Goal: Task Accomplishment & Management: Manage account settings

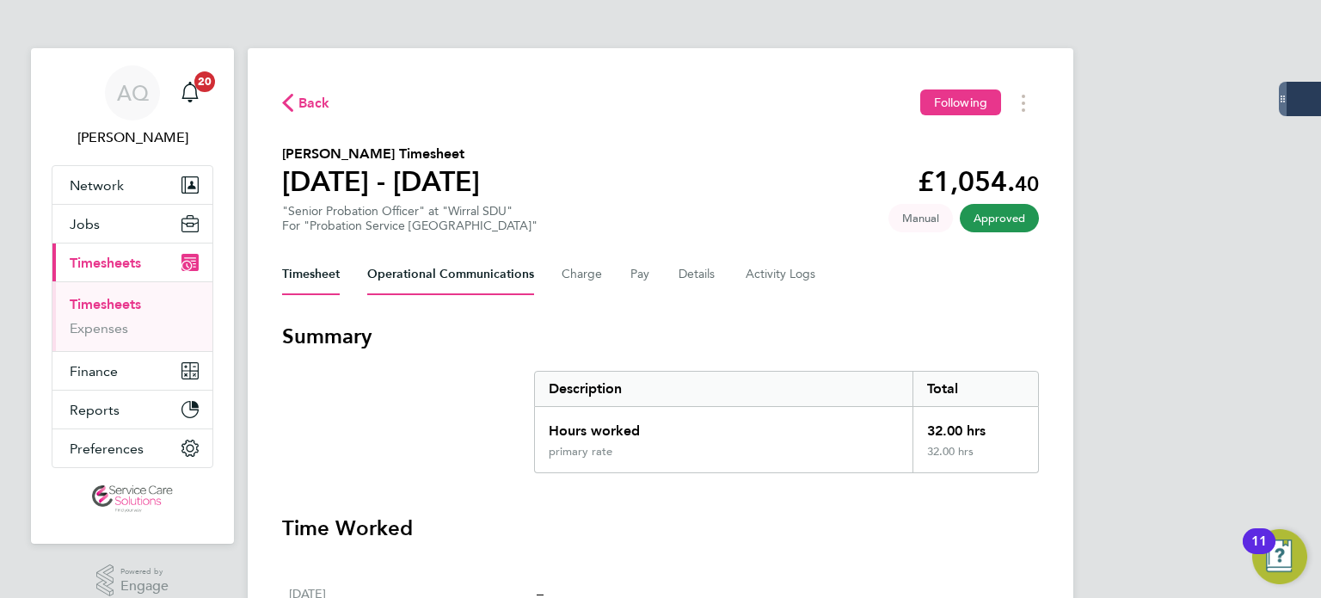
click at [452, 276] on Communications-tab "Operational Communications" at bounding box center [450, 274] width 167 height 41
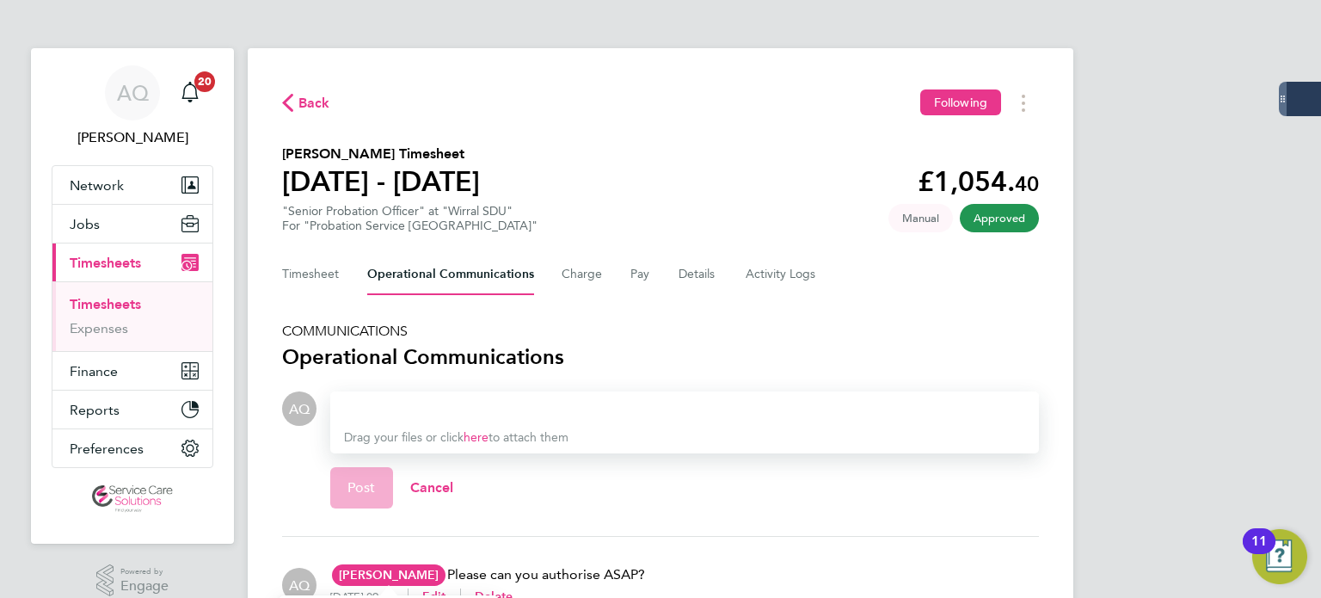
click at [393, 564] on span "[PERSON_NAME]" at bounding box center [389, 574] width 114 height 21
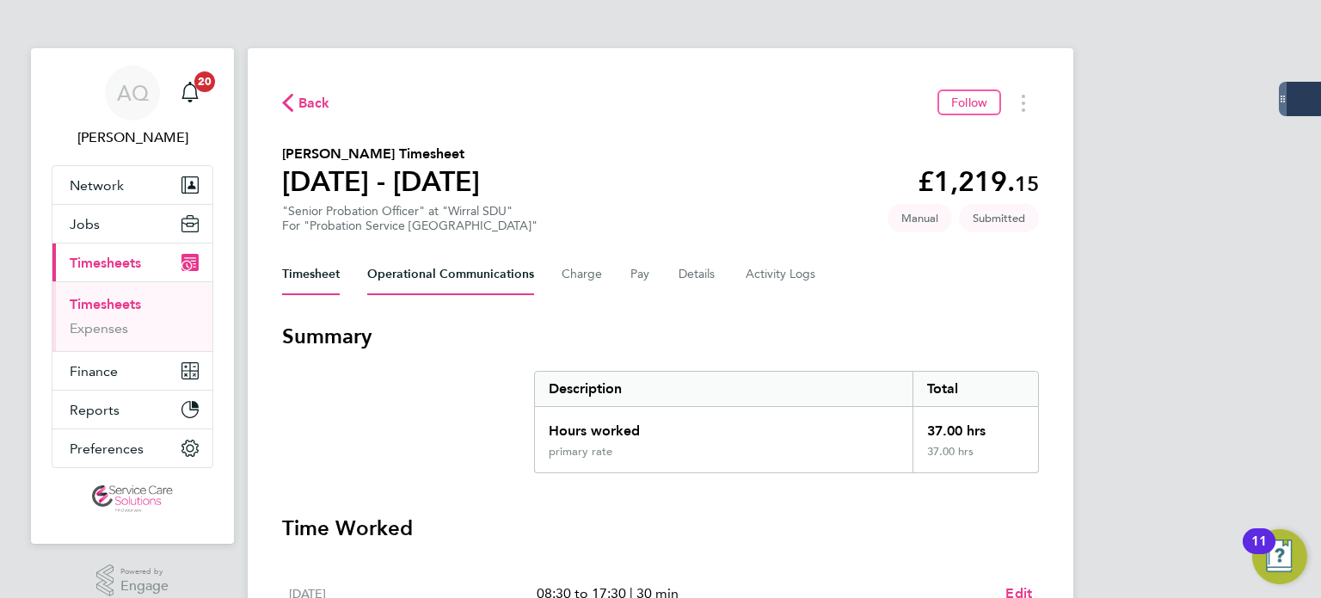
click at [420, 265] on Communications-tab "Operational Communications" at bounding box center [450, 274] width 167 height 41
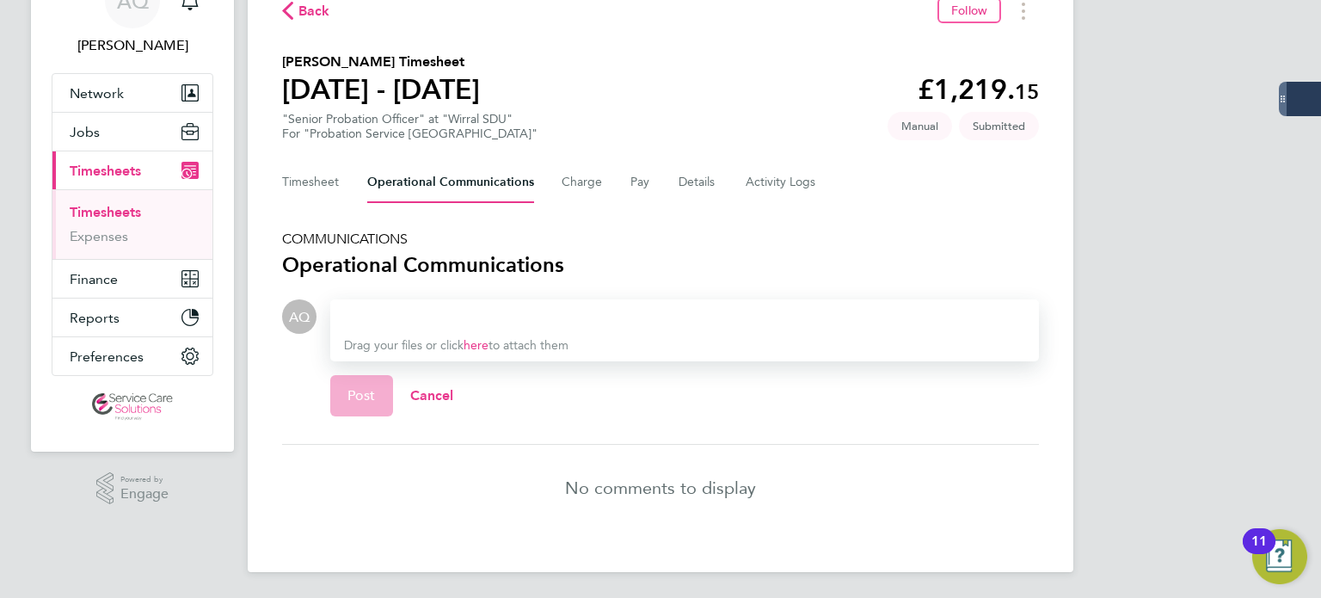
scroll to position [93, 0]
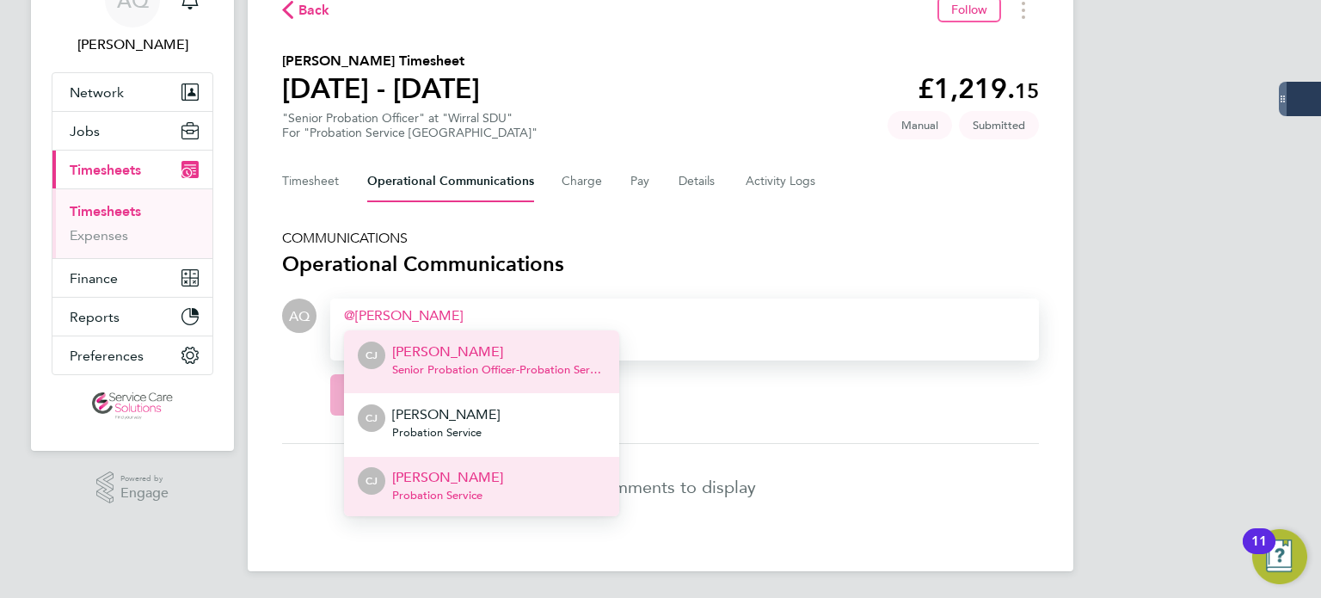
click at [568, 484] on li "CJ Carla Jones Probation Service" at bounding box center [481, 487] width 275 height 63
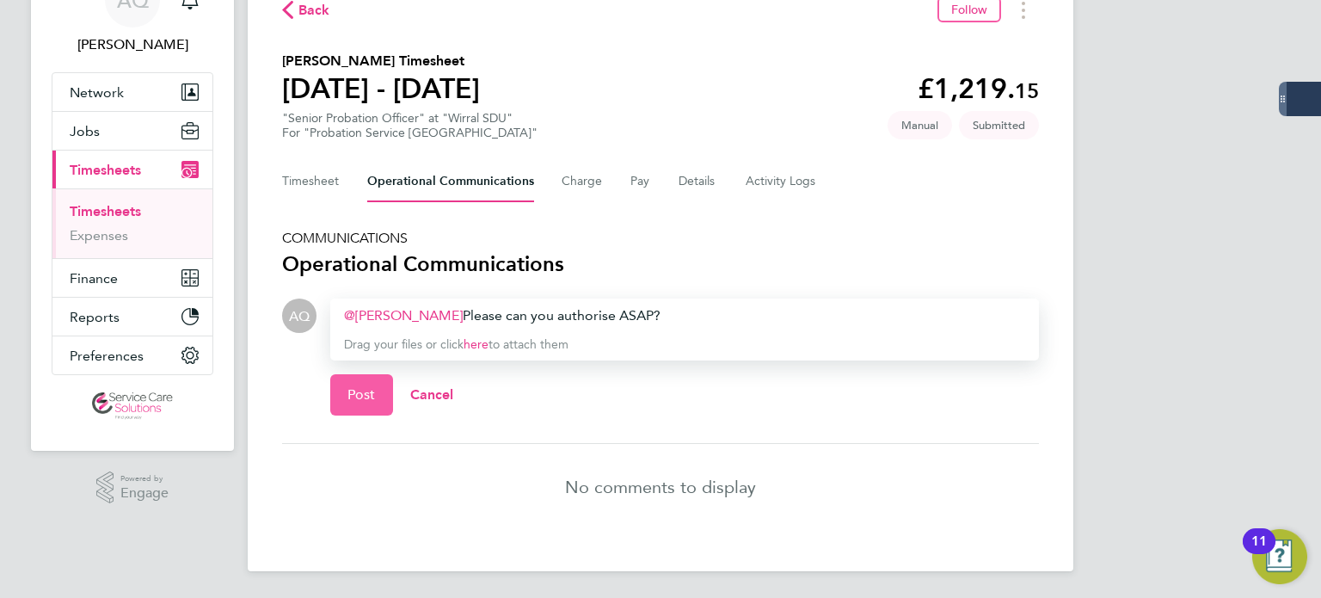
click at [369, 392] on span "Post" at bounding box center [361, 394] width 28 height 17
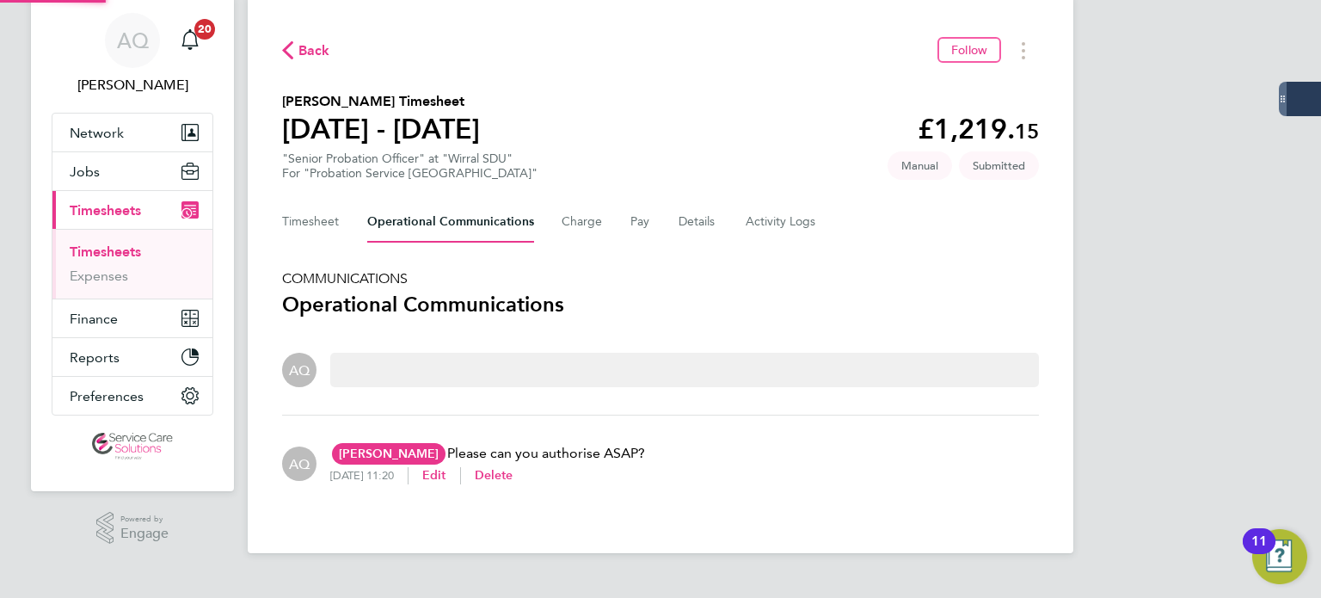
scroll to position [34, 0]
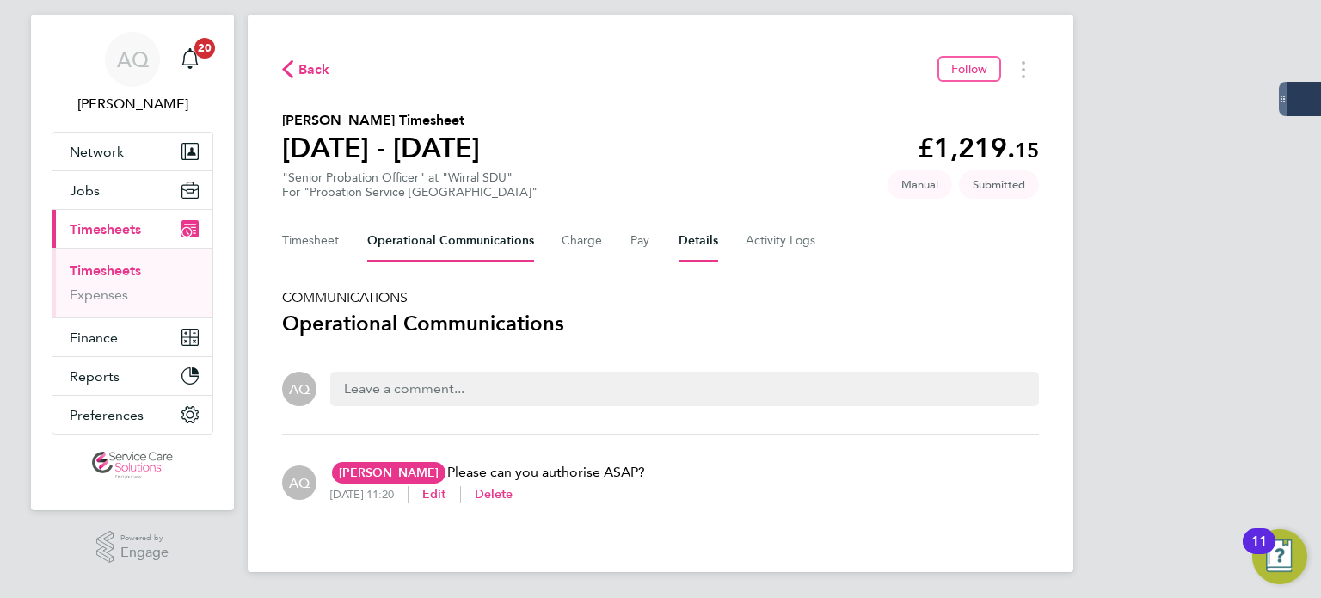
click at [703, 243] on button "Details" at bounding box center [698, 240] width 40 height 41
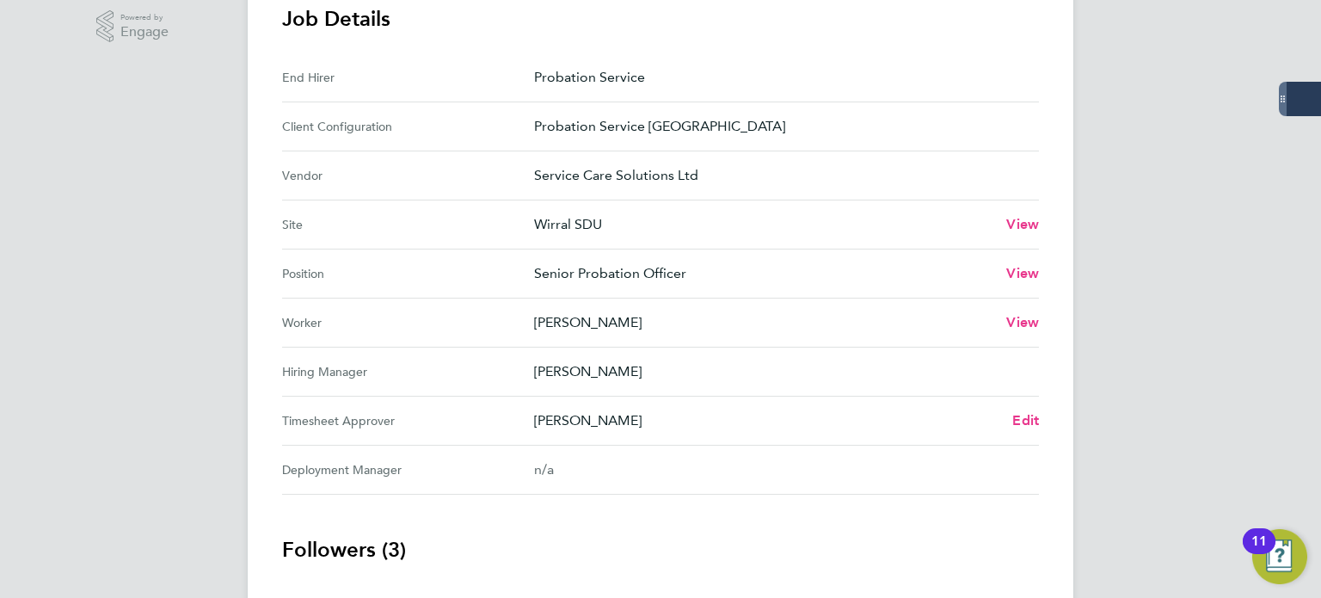
scroll to position [688, 0]
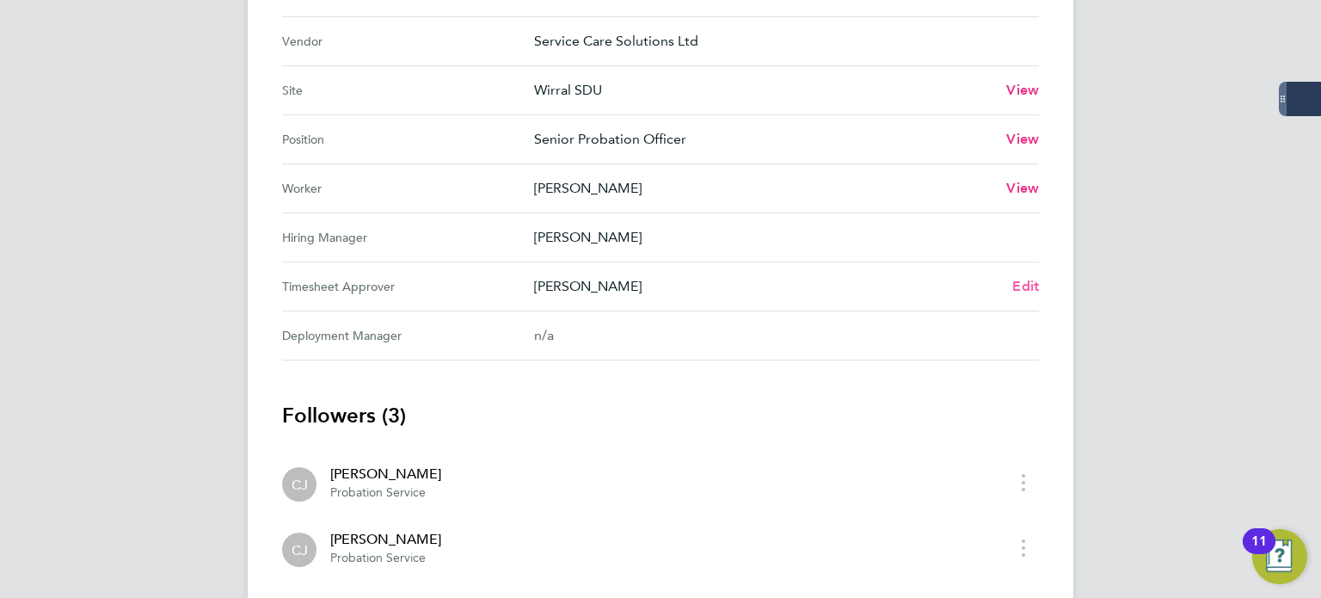
click at [1036, 281] on span "Edit" at bounding box center [1025, 286] width 27 height 16
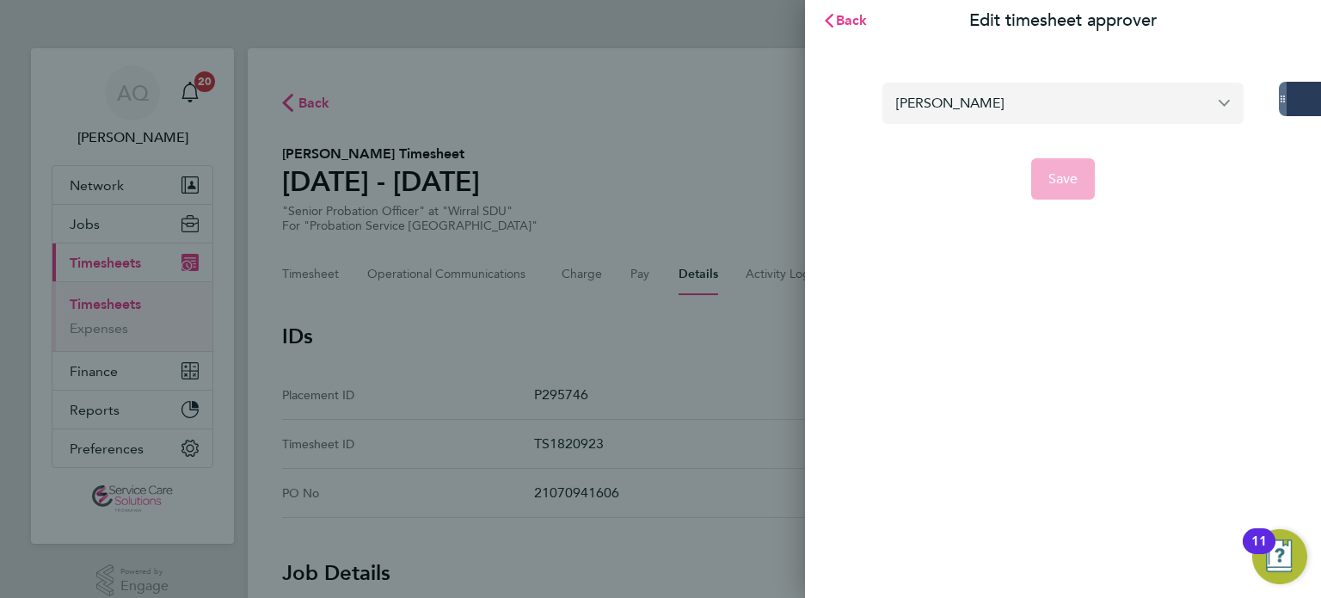
click at [918, 85] on input "[PERSON_NAME]" at bounding box center [1062, 103] width 361 height 40
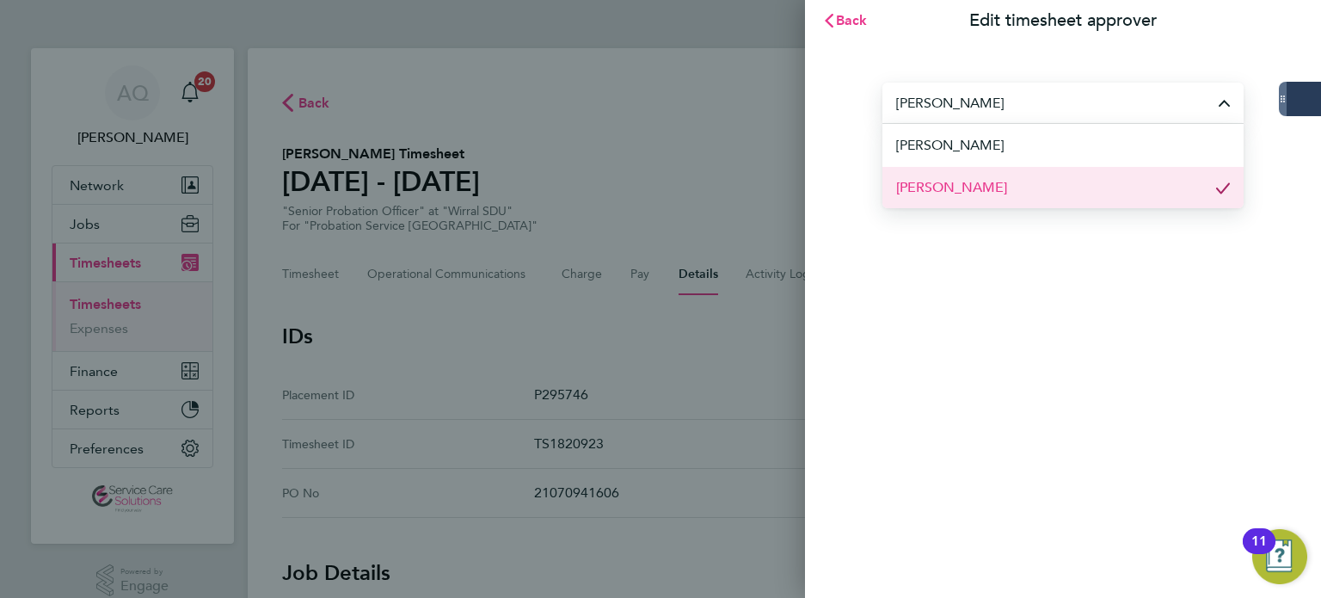
click at [1033, 177] on li "[PERSON_NAME]" at bounding box center [1062, 187] width 361 height 42
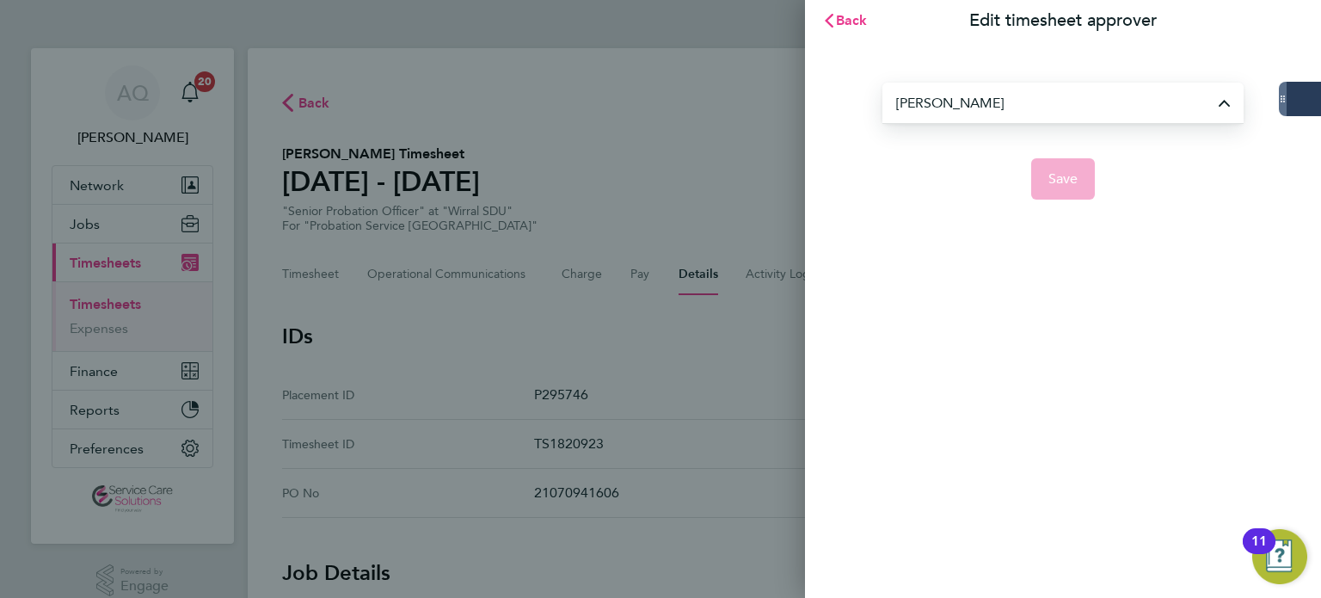
type input "[PERSON_NAME]"
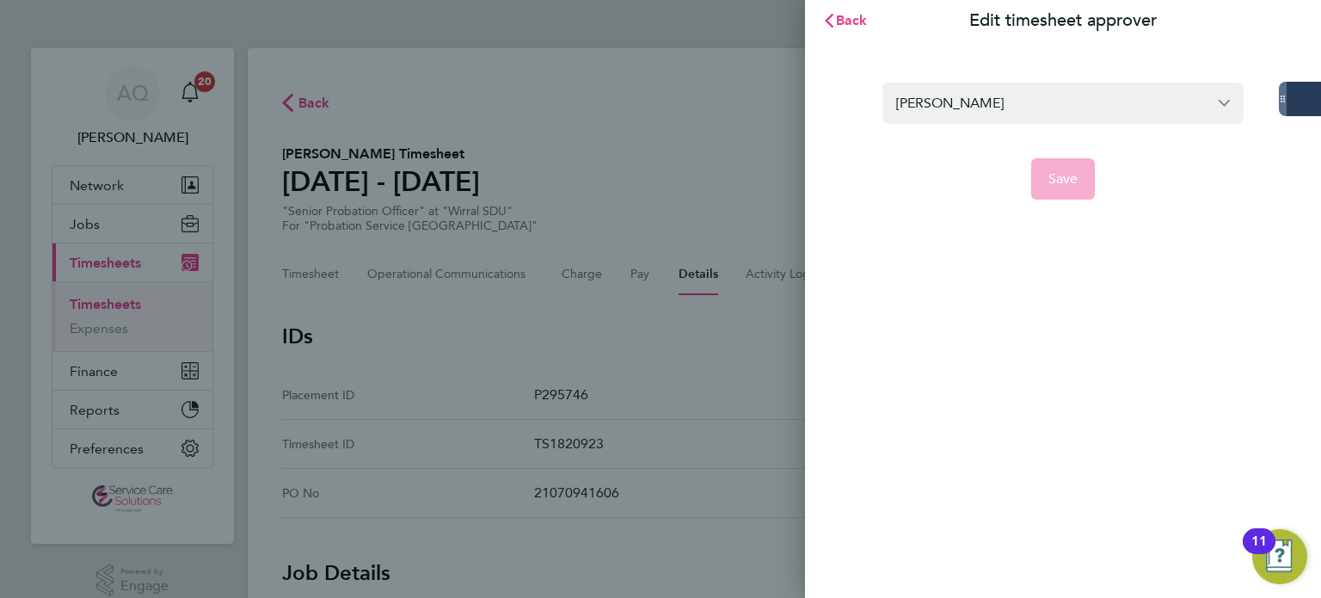
click at [1059, 179] on app-form-button "Save" at bounding box center [1062, 178] width 361 height 41
click at [882, 269] on div "Back Edit timesheet approver Carla Jones Save" at bounding box center [1063, 299] width 516 height 598
drag, startPoint x: 817, startPoint y: 12, endPoint x: 843, endPoint y: 18, distance: 26.5
click at [819, 12] on button "Back" at bounding box center [845, 20] width 80 height 34
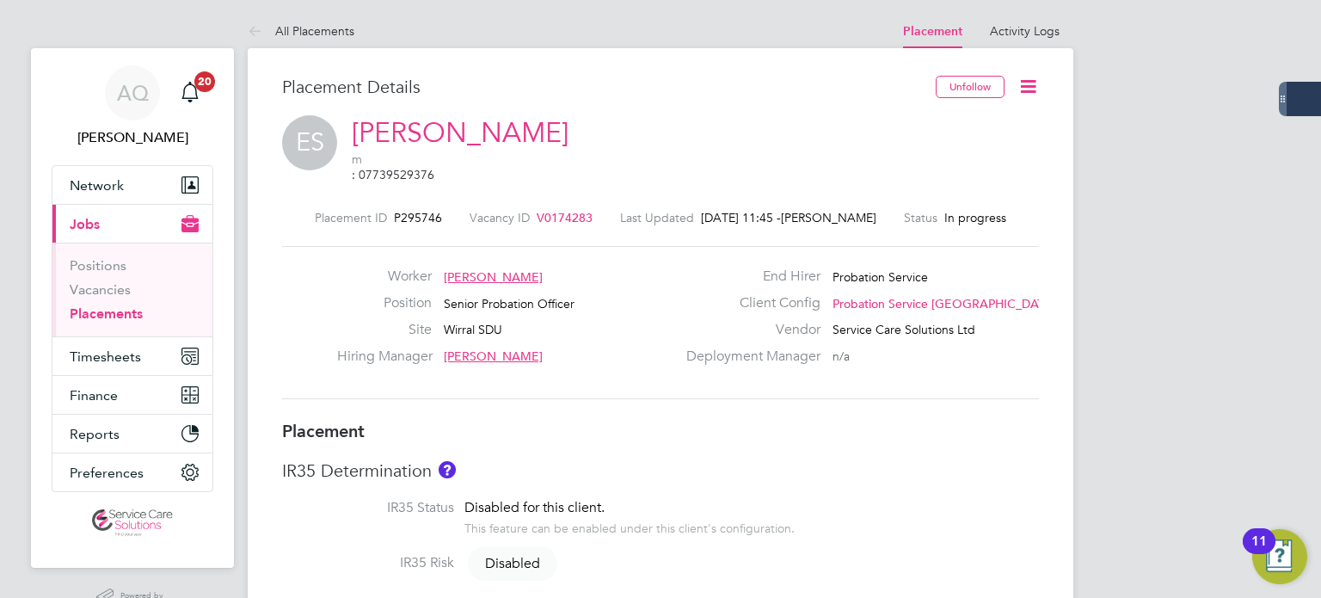
drag, startPoint x: 1077, startPoint y: 322, endPoint x: 1033, endPoint y: 261, distance: 74.5
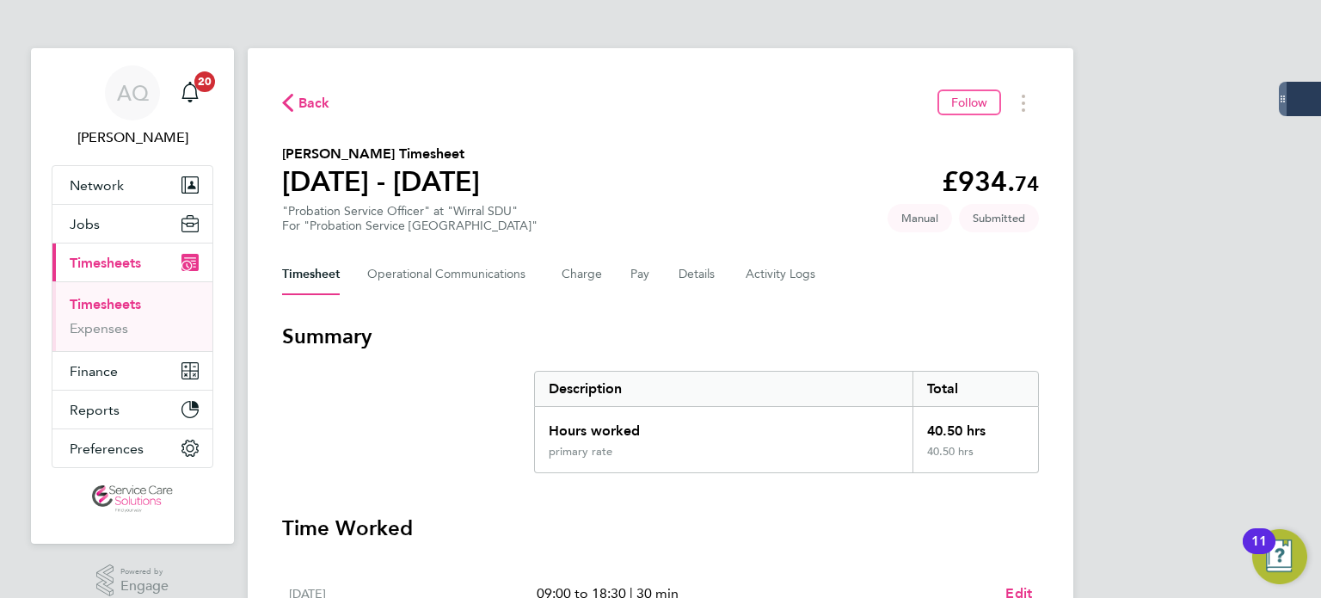
click at [719, 267] on div "Timesheet Operational Communications Charge Pay Details Activity Logs" at bounding box center [660, 274] width 757 height 41
click at [704, 272] on button "Details" at bounding box center [698, 274] width 40 height 41
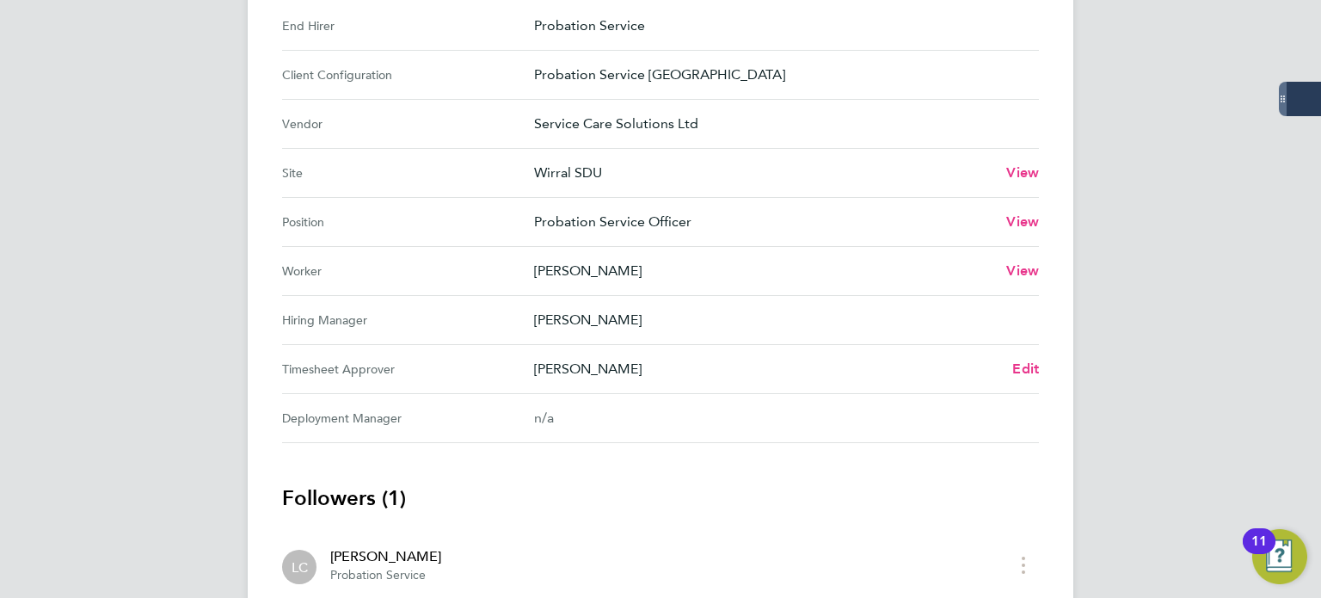
scroll to position [719, 0]
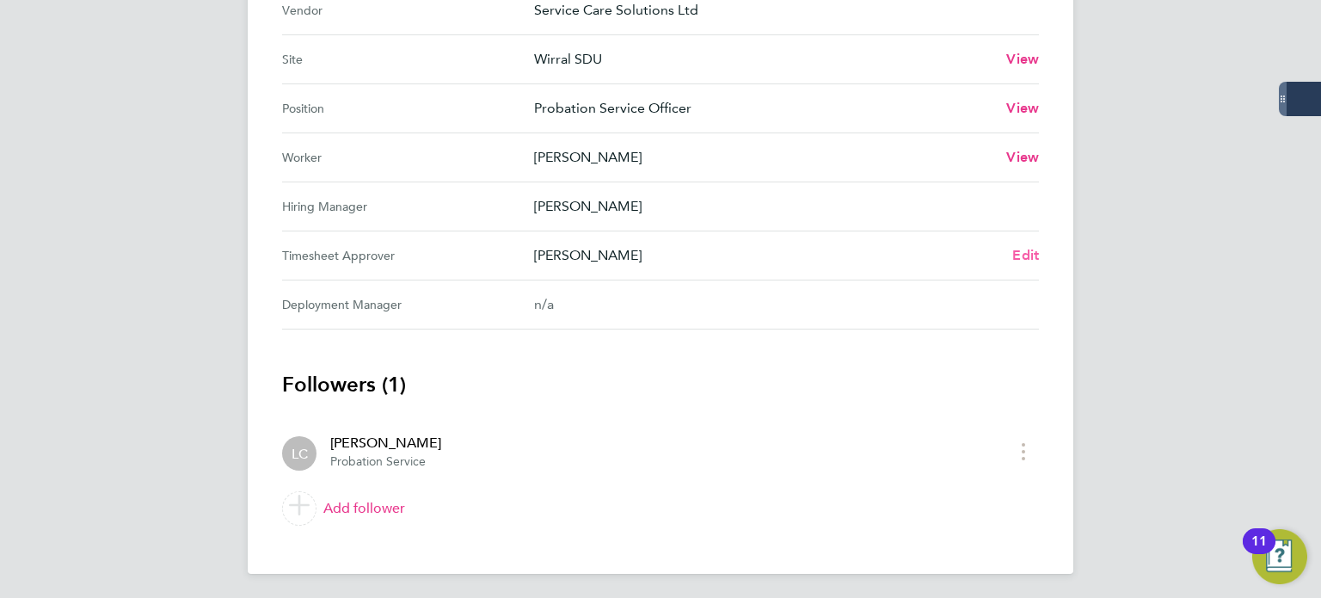
click at [1022, 254] on span "Edit" at bounding box center [1025, 255] width 27 height 16
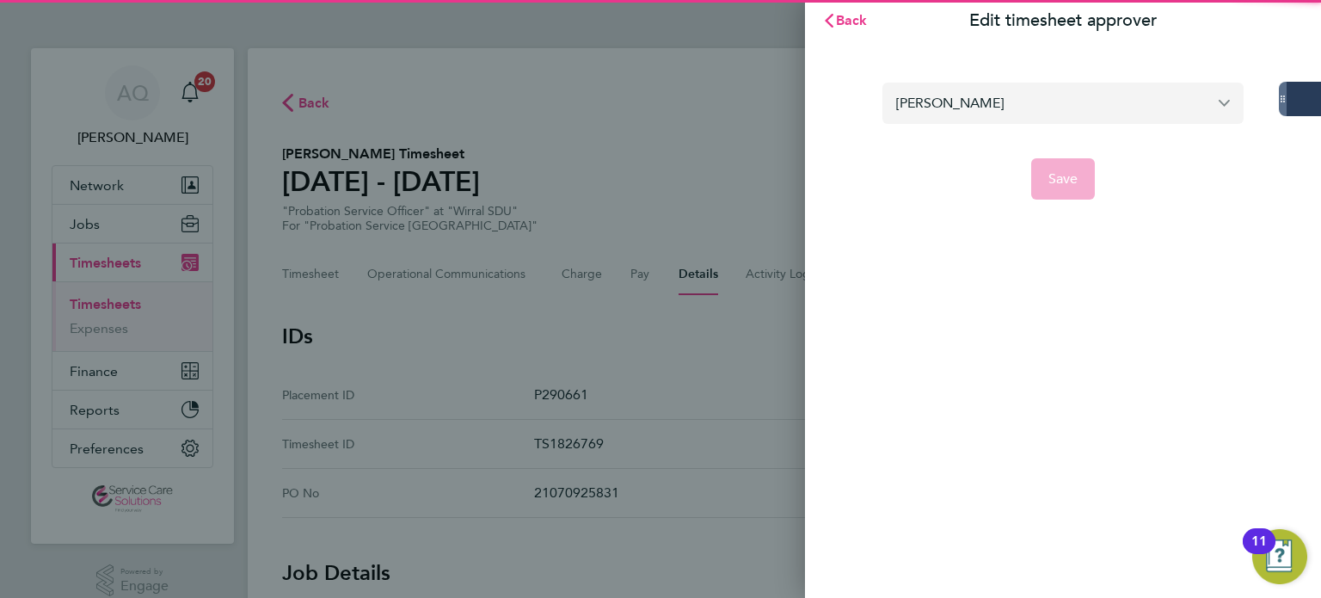
click at [998, 97] on input "Lorna Cunningham" at bounding box center [1062, 103] width 361 height 40
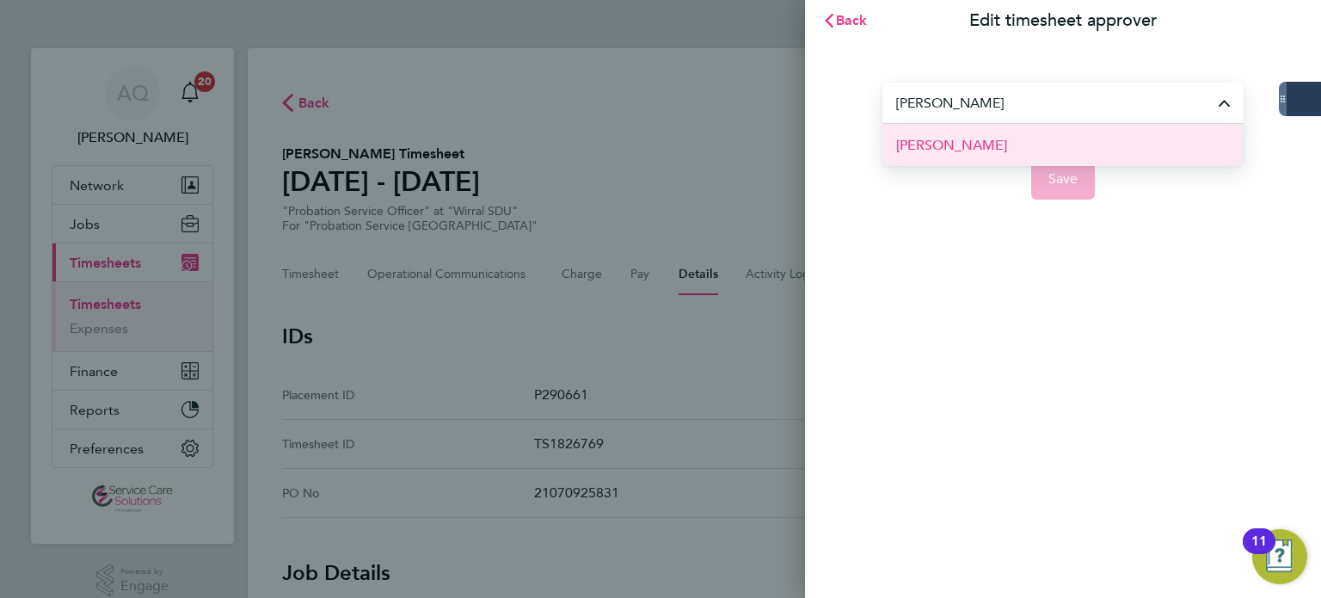
click at [946, 148] on span "Rebecca Kelly" at bounding box center [951, 145] width 111 height 21
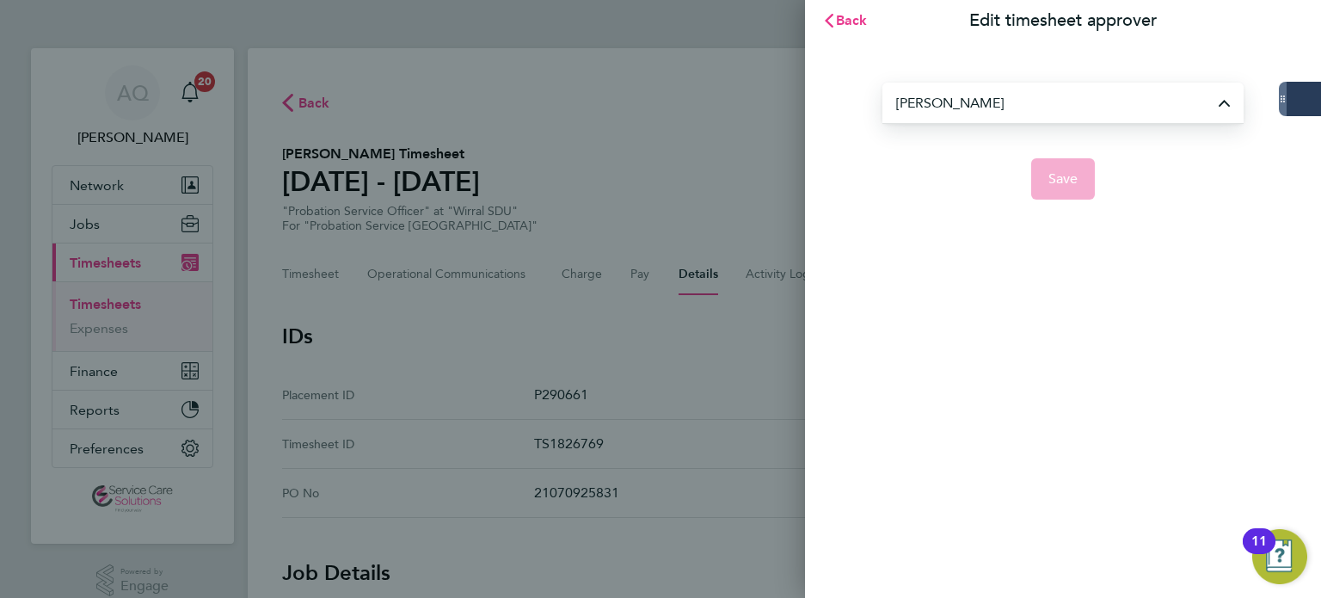
type input "Rebecca Kelly"
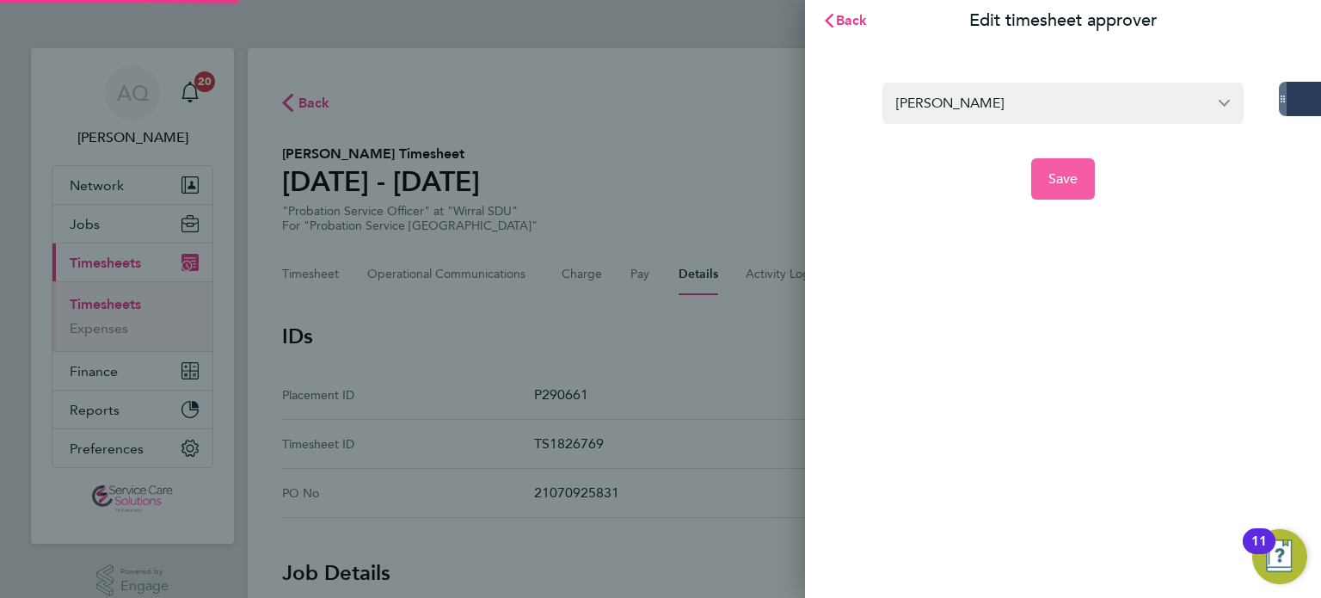
click at [1060, 182] on span "Save" at bounding box center [1063, 178] width 30 height 17
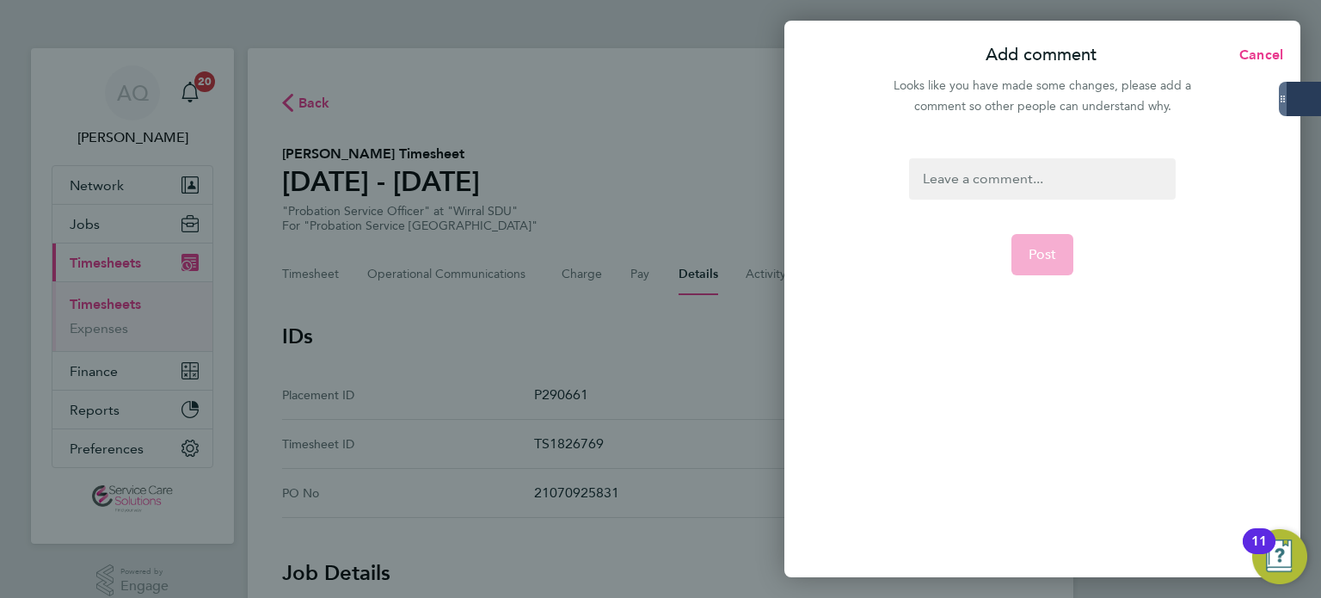
click at [1046, 179] on div at bounding box center [1042, 178] width 266 height 41
click at [1044, 179] on div at bounding box center [1042, 178] width 266 height 41
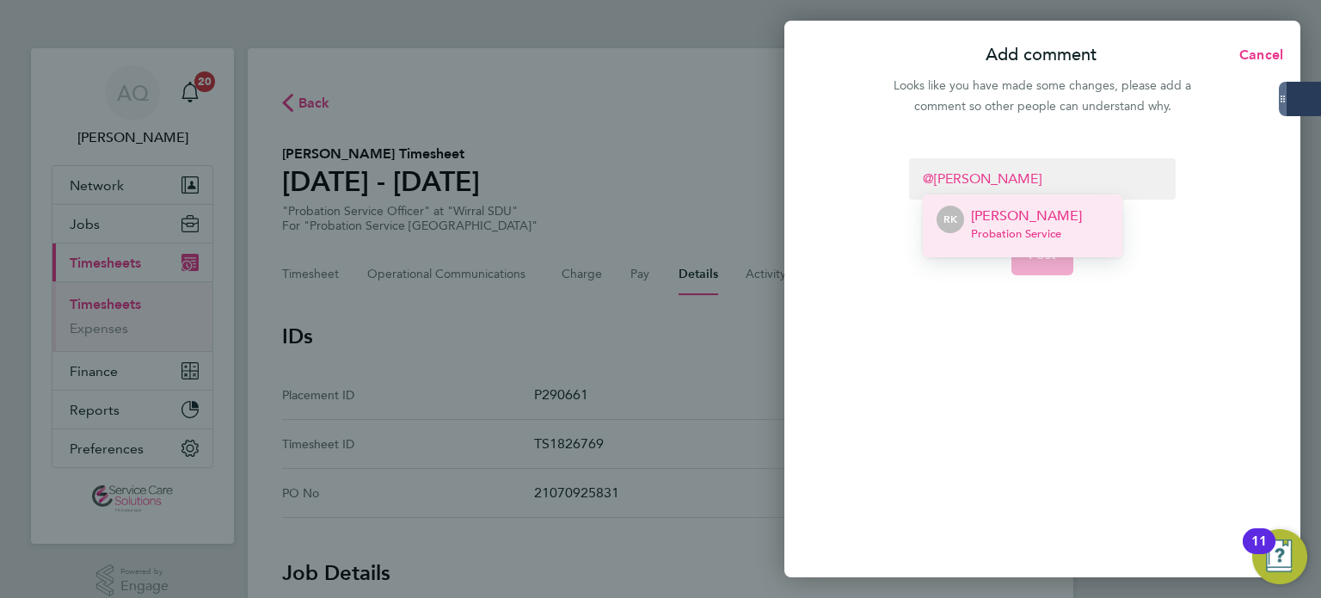
click at [1055, 236] on span "Probation Service" at bounding box center [1026, 234] width 111 height 14
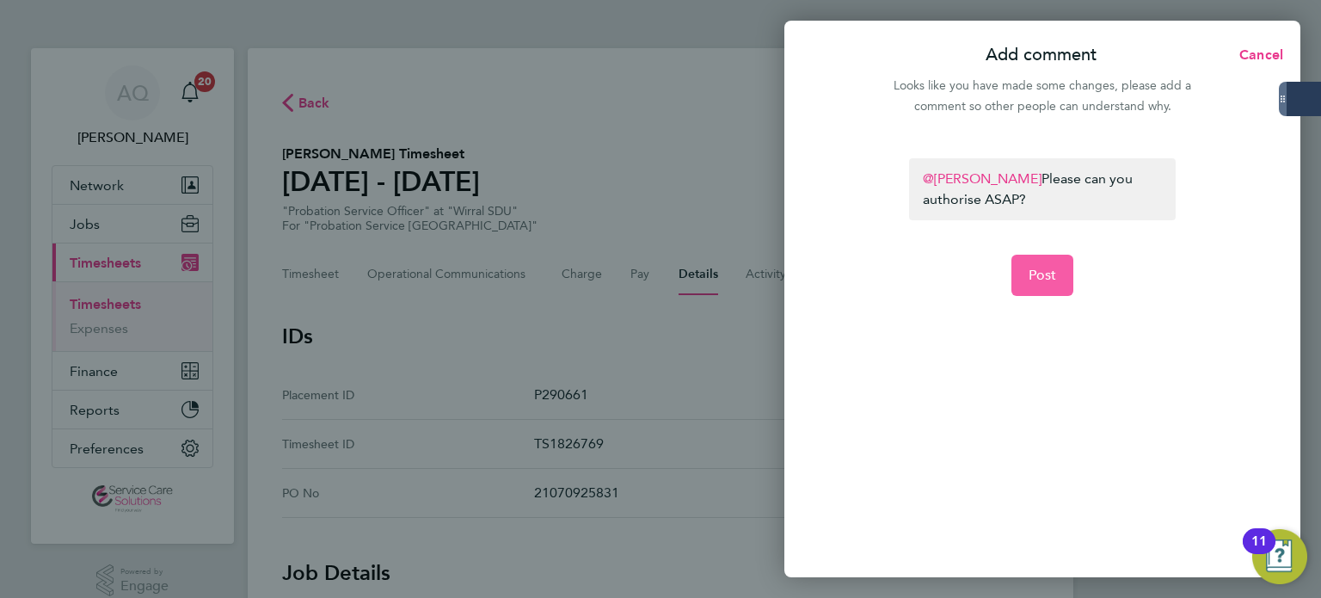
drag, startPoint x: 1042, startPoint y: 267, endPoint x: 1032, endPoint y: 264, distance: 10.9
click at [1042, 267] on span "Post" at bounding box center [1042, 275] width 28 height 17
